Goal: Task Accomplishment & Management: Manage account settings

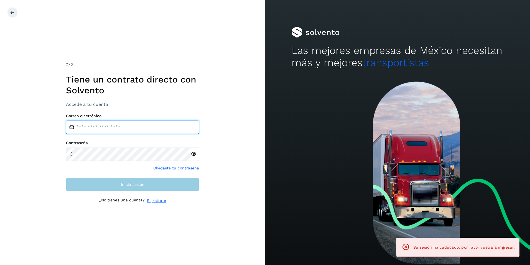
type input "**********"
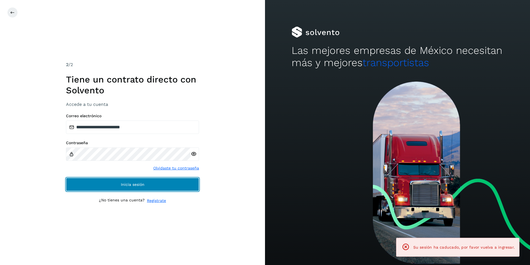
click at [136, 187] on button "Inicia sesión" at bounding box center [132, 184] width 133 height 13
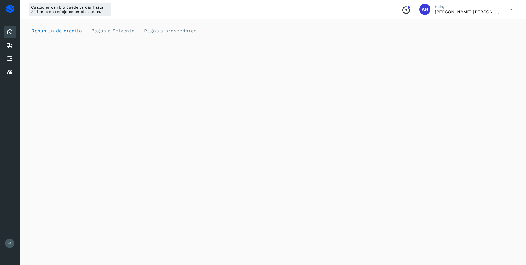
click at [7, 242] on button at bounding box center [9, 242] width 9 height 9
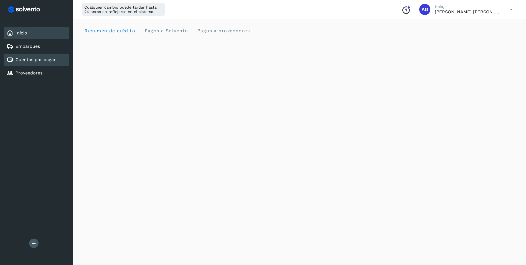
click at [51, 59] on link "Cuentas por pagar" at bounding box center [36, 59] width 40 height 5
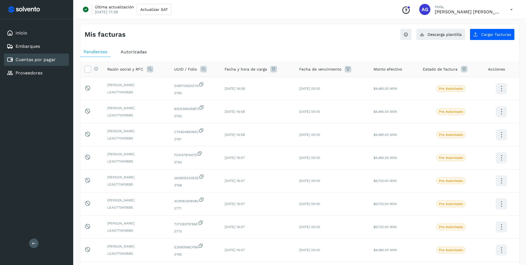
click at [149, 68] on icon at bounding box center [150, 69] width 7 height 7
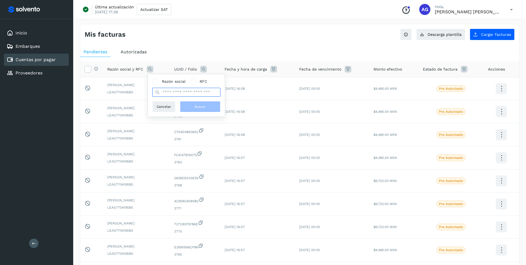
click at [177, 92] on input "text" at bounding box center [186, 92] width 68 height 9
click at [180, 92] on input "text" at bounding box center [186, 92] width 68 height 9
click at [172, 65] on th "UUID / Folio" at bounding box center [195, 69] width 50 height 16
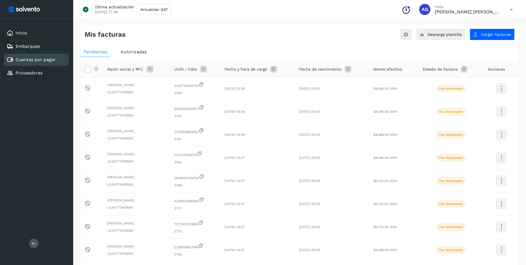
click at [151, 68] on icon at bounding box center [150, 69] width 7 height 7
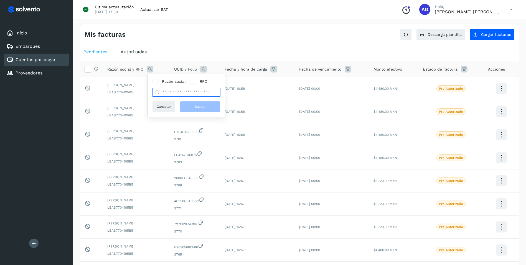
click at [174, 92] on input "text" at bounding box center [186, 92] width 68 height 9
type input "*"
type input "*****"
click at [190, 108] on button "Buscar" at bounding box center [200, 106] width 41 height 11
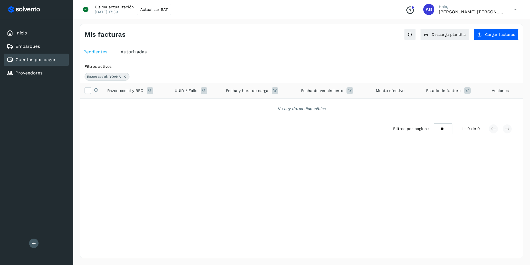
drag, startPoint x: 122, startPoint y: 76, endPoint x: 125, endPoint y: 78, distance: 3.7
click at [123, 77] on div "Razón social: YOANA" at bounding box center [107, 77] width 45 height 8
click at [125, 79] on icon at bounding box center [125, 76] width 4 height 4
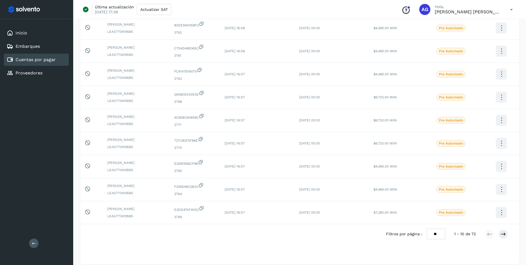
scroll to position [90, 0]
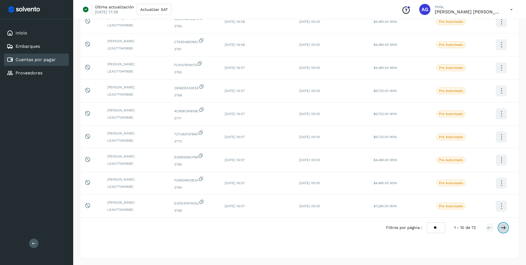
click at [501, 229] on icon at bounding box center [504, 228] width 6 height 6
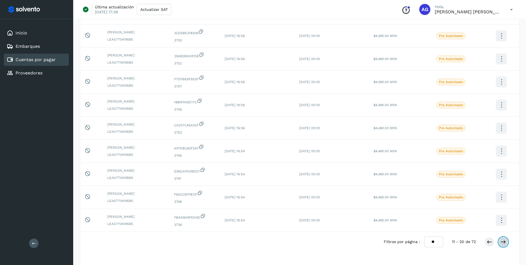
scroll to position [77, 0]
click at [505, 240] on icon at bounding box center [504, 241] width 6 height 6
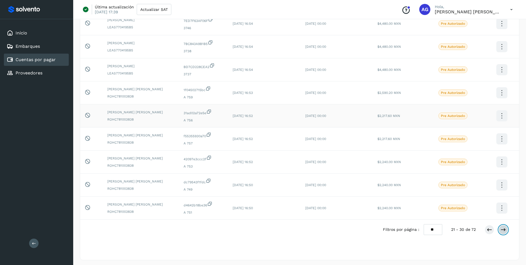
scroll to position [90, 0]
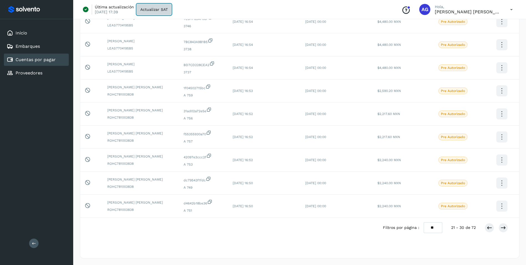
click at [158, 9] on span "Actualizar SAT" at bounding box center [153, 9] width 27 height 4
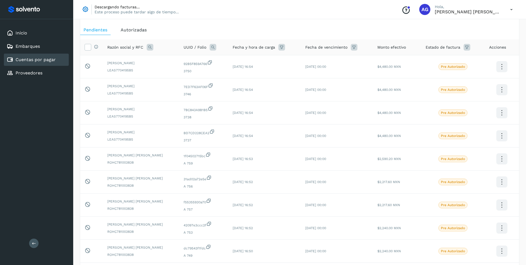
scroll to position [0, 0]
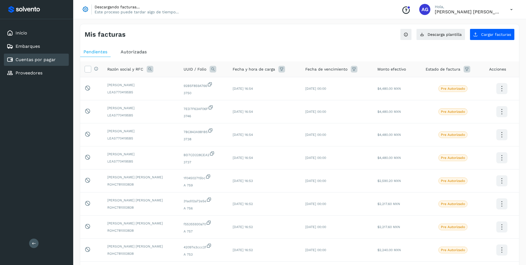
click at [139, 51] on span "Autorizadas" at bounding box center [134, 51] width 26 height 5
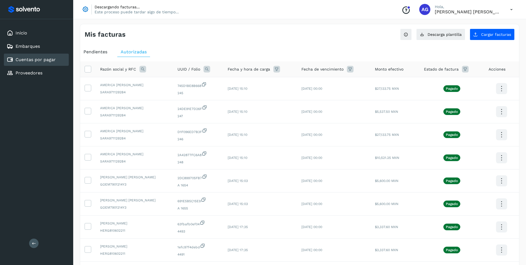
click at [144, 69] on icon at bounding box center [143, 69] width 7 height 7
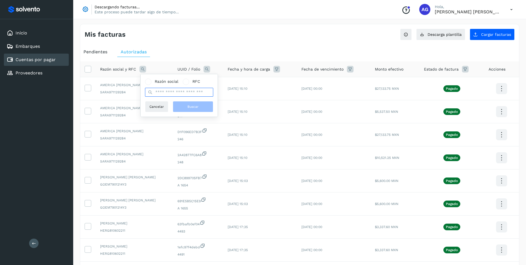
click at [169, 93] on input "text" at bounding box center [179, 92] width 68 height 9
type input "***"
click at [178, 104] on button "Buscar" at bounding box center [193, 106] width 41 height 11
